Goal: Task Accomplishment & Management: Use online tool/utility

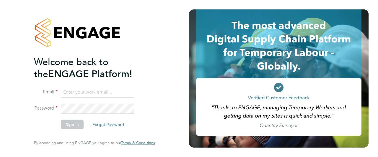
type input "hjones@skilledcareers.co.uk"
click at [75, 123] on button "Sign In" at bounding box center [72, 124] width 22 height 9
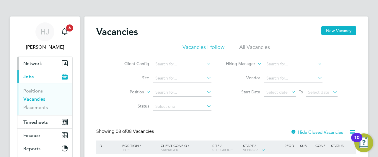
click at [39, 68] on button "Network" at bounding box center [44, 63] width 55 height 13
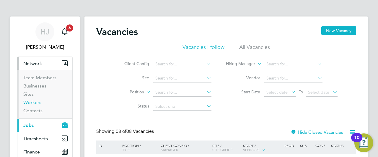
click at [37, 104] on link "Workers" at bounding box center [32, 103] width 18 height 6
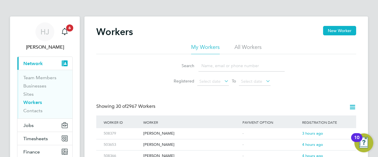
click at [216, 68] on input at bounding box center [241, 66] width 86 height 12
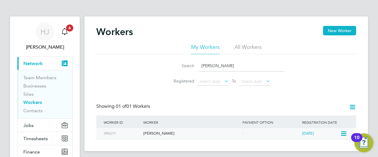
type input "[PERSON_NAME]"
click at [342, 134] on icon at bounding box center [343, 133] width 6 height 7
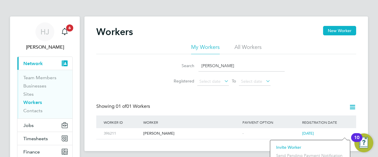
click at [303, 93] on div "Workers New Worker My Workers All Workers Search [PERSON_NAME] Registered Selec…" at bounding box center [226, 83] width 260 height 114
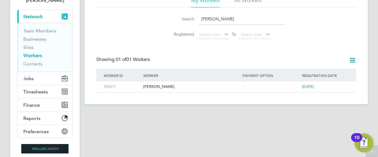
scroll to position [47, 0]
click at [345, 86] on icon at bounding box center [343, 86] width 6 height 7
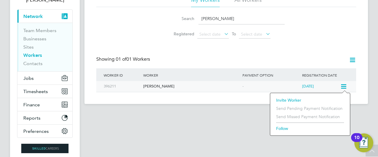
click at [149, 89] on div "[PERSON_NAME]" at bounding box center [191, 86] width 99 height 11
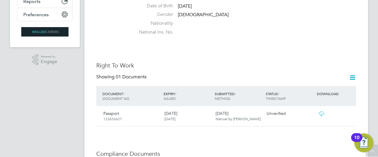
scroll to position [165, 0]
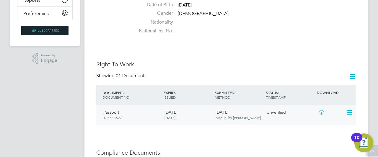
click at [349, 109] on icon at bounding box center [349, 112] width 6 height 7
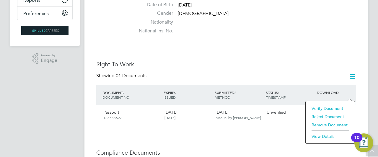
click at [323, 137] on li "View Details" at bounding box center [329, 137] width 43 height 8
